Goal: Task Accomplishment & Management: Complete application form

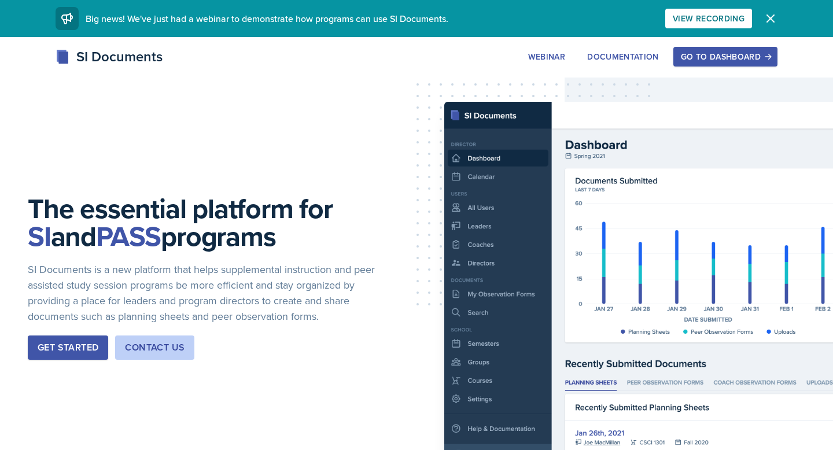
click at [733, 52] on div "Go to Dashboard" at bounding box center [725, 56] width 89 height 9
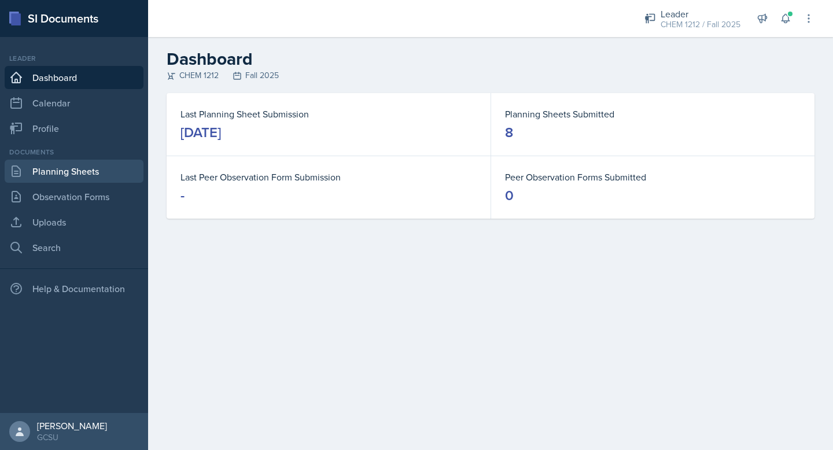
click at [68, 180] on link "Planning Sheets" at bounding box center [74, 171] width 139 height 23
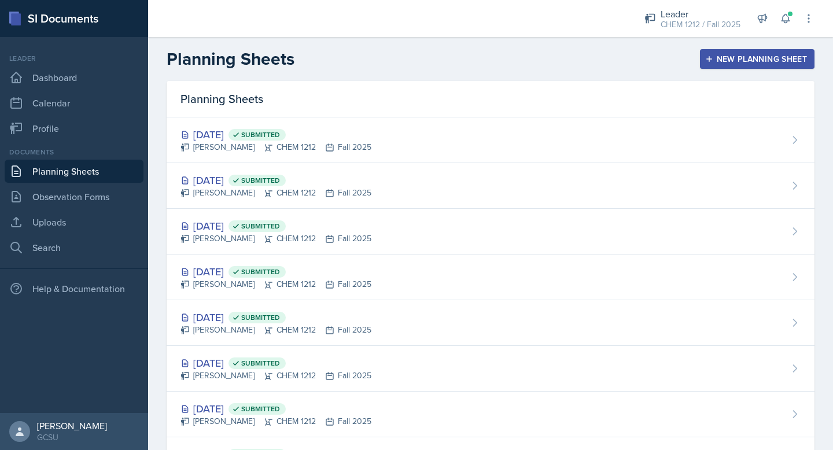
click at [749, 61] on div "New Planning Sheet" at bounding box center [758, 58] width 100 height 9
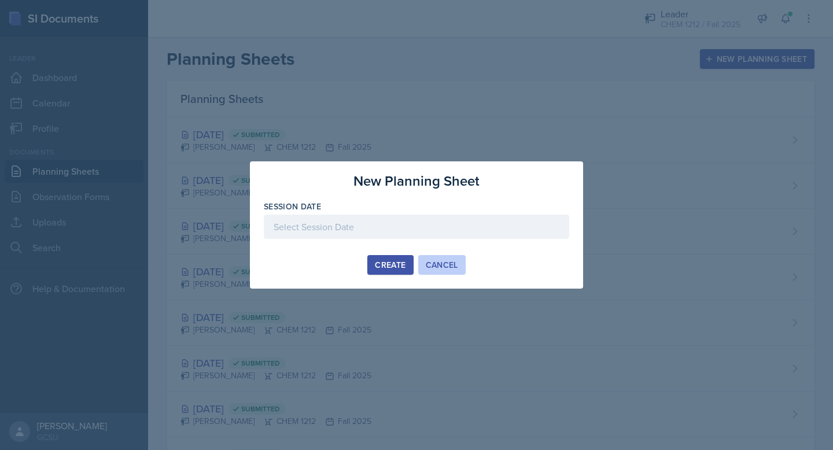
click at [445, 262] on div "Cancel" at bounding box center [442, 264] width 32 height 9
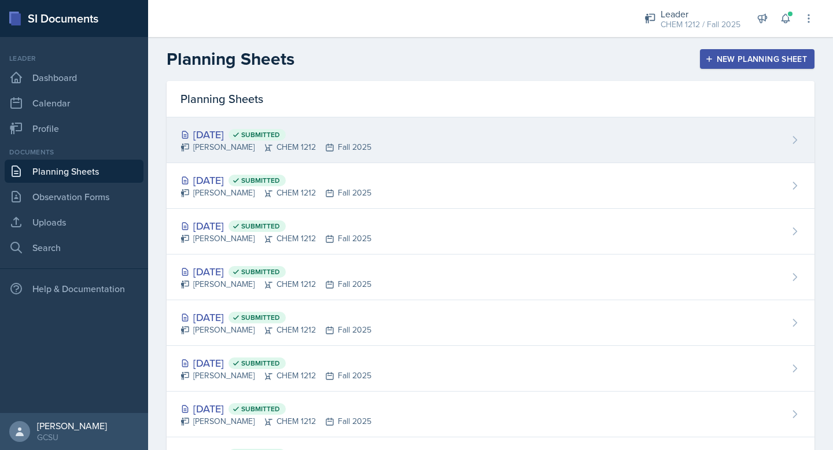
click at [419, 152] on div "[DATE] Submitted [PERSON_NAME] CHEM 1212 Fall 2025" at bounding box center [491, 140] width 648 height 46
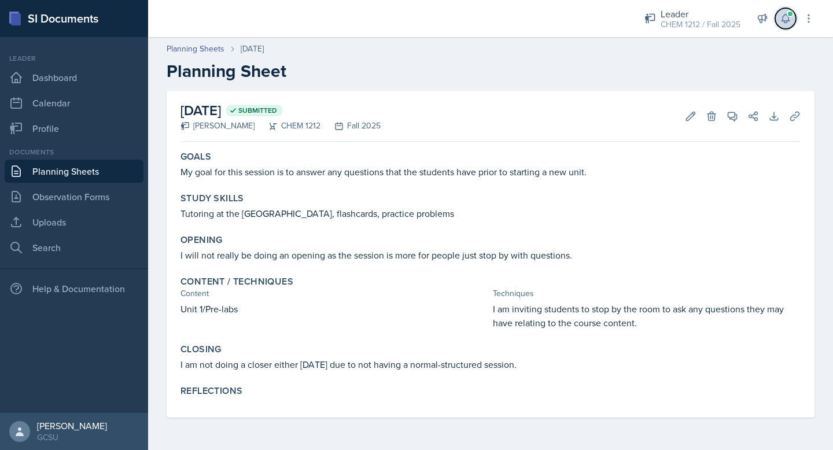
click at [787, 11] on span at bounding box center [790, 13] width 7 height 7
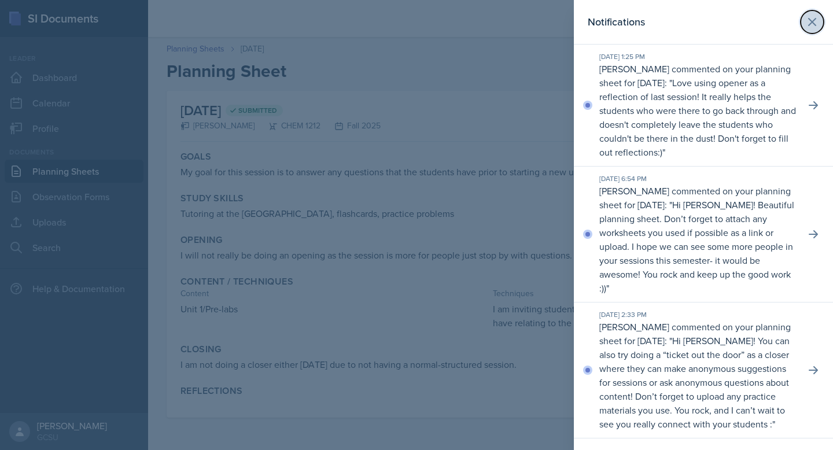
click at [818, 19] on icon at bounding box center [812, 22] width 14 height 14
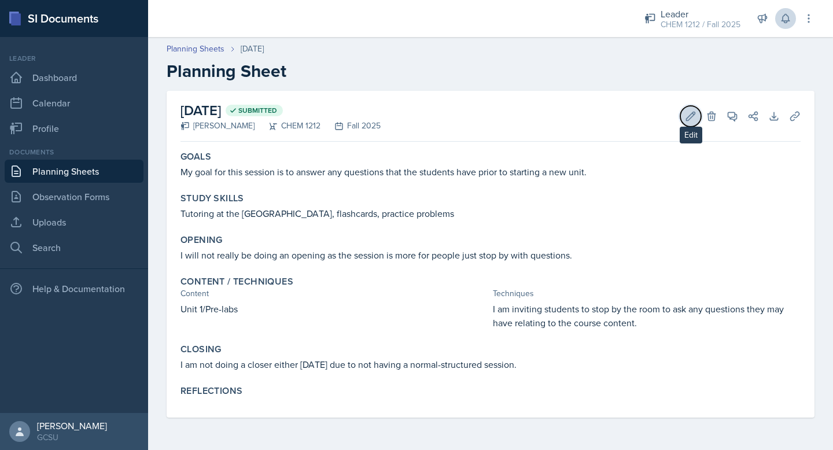
click at [693, 116] on icon at bounding box center [691, 117] width 12 height 12
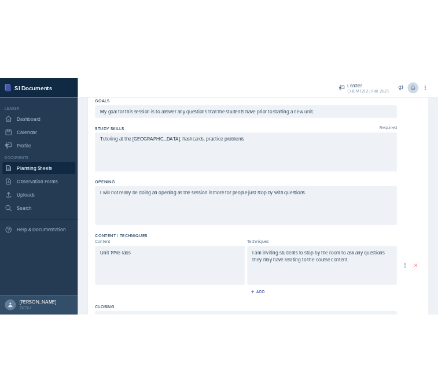
scroll to position [335, 0]
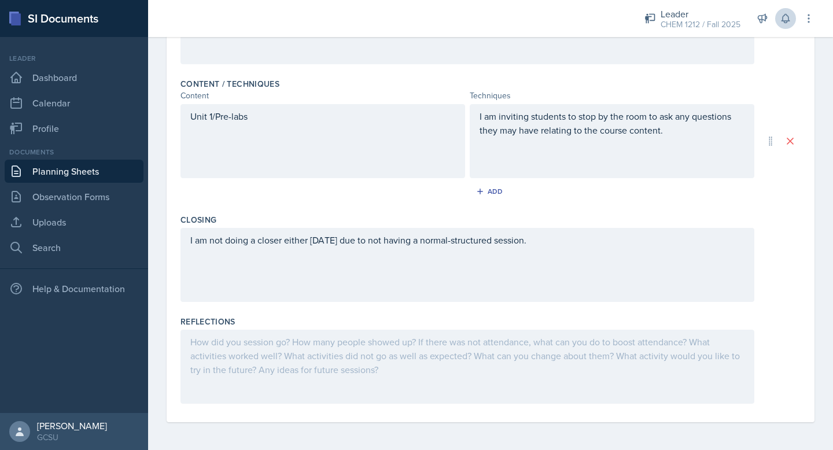
click at [341, 336] on div at bounding box center [468, 367] width 574 height 74
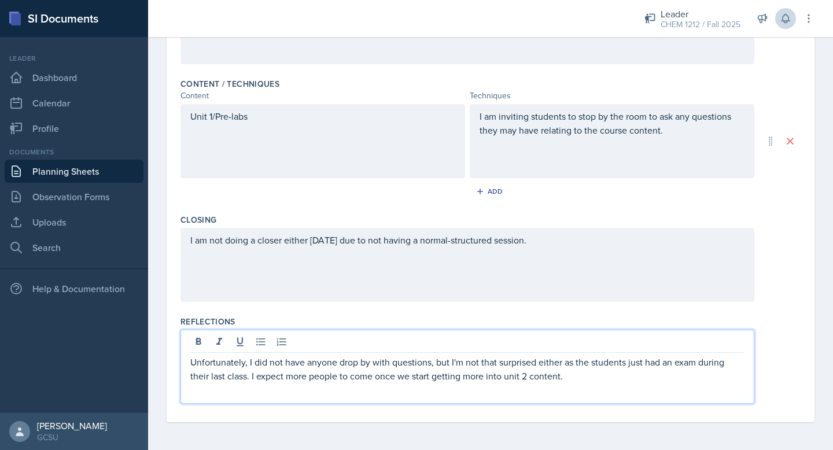
scroll to position [0, 0]
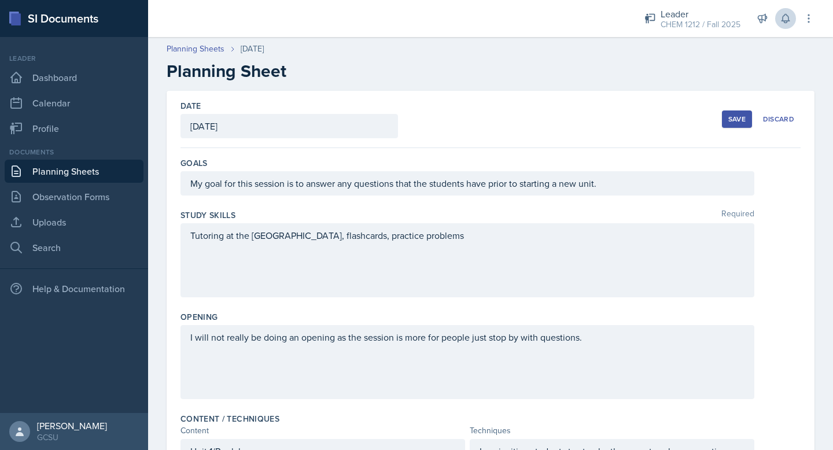
click at [737, 116] on div "Save" at bounding box center [736, 119] width 17 height 9
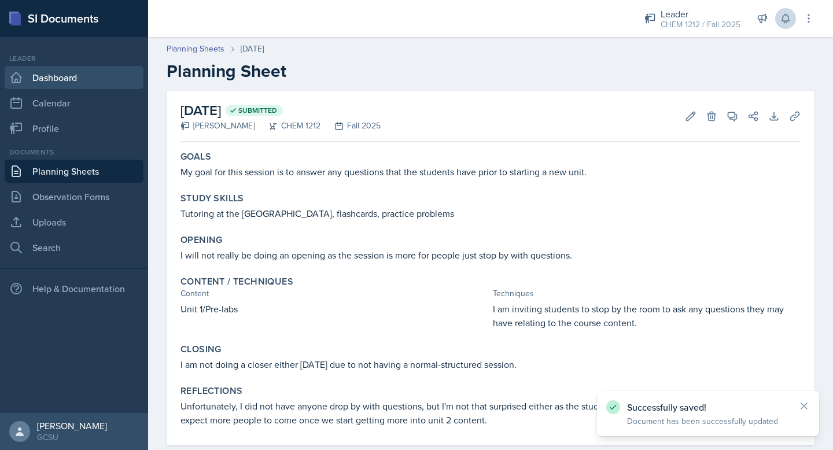
click at [59, 75] on link "Dashboard" at bounding box center [74, 77] width 139 height 23
